Goal: Check status: Check status

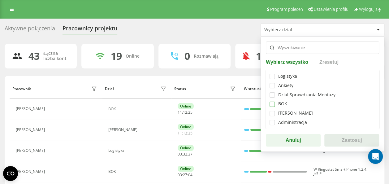
click at [272, 102] on label at bounding box center [272, 102] width 5 height 0
checkbox input "true"
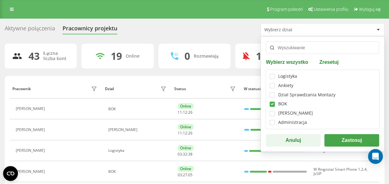
click at [343, 136] on button "Zastosuj" at bounding box center [351, 140] width 55 height 12
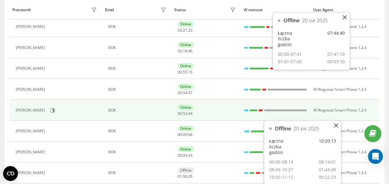
scroll to position [155, 0]
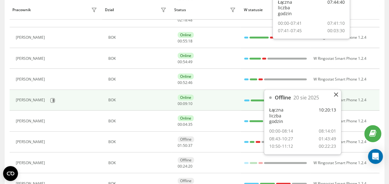
drag, startPoint x: 335, startPoint y: 101, endPoint x: 318, endPoint y: 102, distance: 17.3
click at [335, 96] on icon at bounding box center [336, 95] width 4 height 4
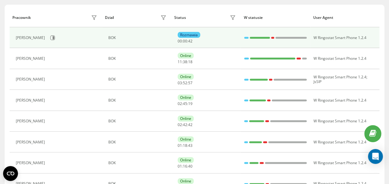
scroll to position [102, 0]
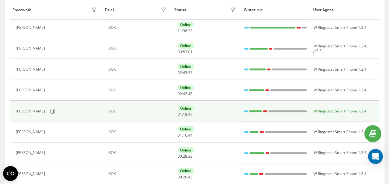
click at [347, 108] on span "W Ringostat Smart Phone 1.2.4" at bounding box center [340, 110] width 53 height 5
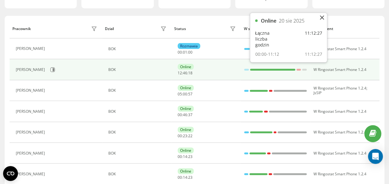
scroll to position [91, 0]
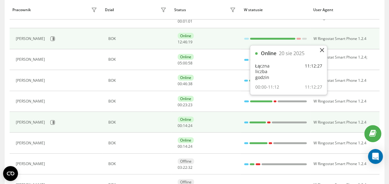
click at [217, 118] on div "Online 00 : 14 : 24" at bounding box center [208, 121] width 60 height 11
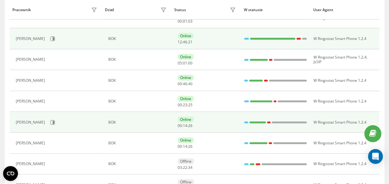
click at [321, 118] on td "W Ringostat Smart Phone 1.2.4" at bounding box center [344, 122] width 69 height 21
click at [57, 123] on button at bounding box center [52, 122] width 9 height 9
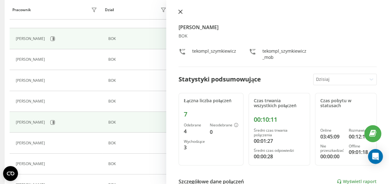
click at [182, 11] on icon at bounding box center [180, 12] width 4 height 4
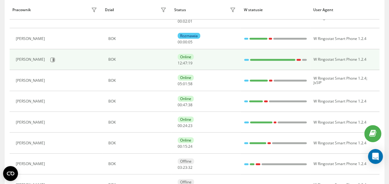
scroll to position [29, 0]
